Goal: Navigation & Orientation: Find specific page/section

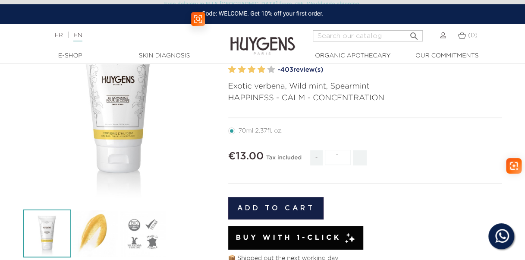
scroll to position [111, 0]
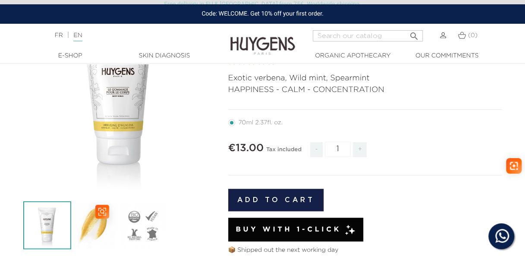
click at [108, 225] on img at bounding box center [95, 225] width 48 height 48
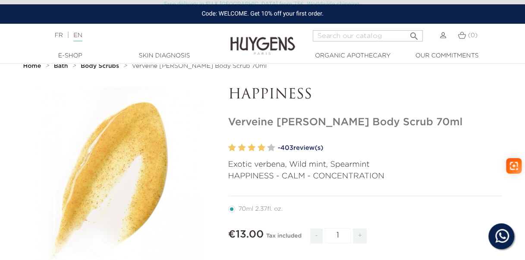
scroll to position [0, 0]
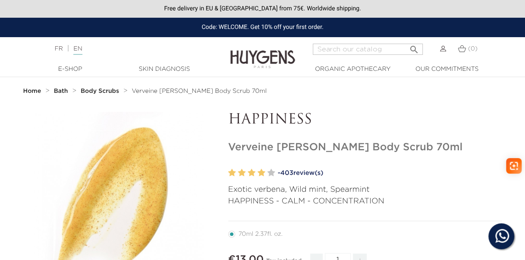
click at [111, 91] on strong "Body Scrubs" at bounding box center [100, 91] width 38 height 6
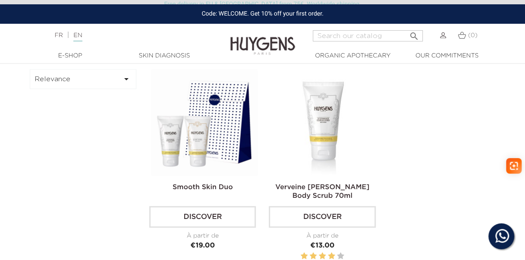
scroll to position [274, 0]
